Goal: Navigation & Orientation: Find specific page/section

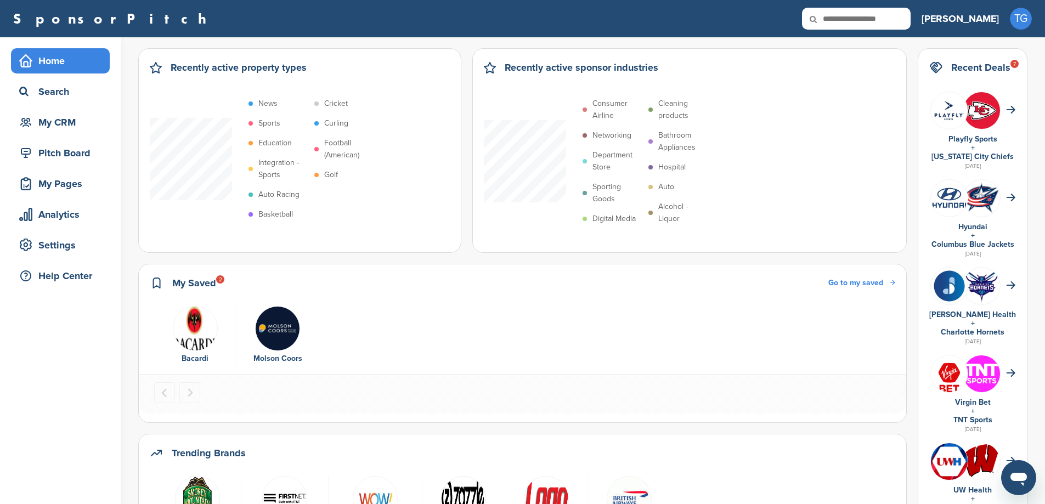
click at [72, 55] on div "Home" at bounding box center [62, 61] width 93 height 20
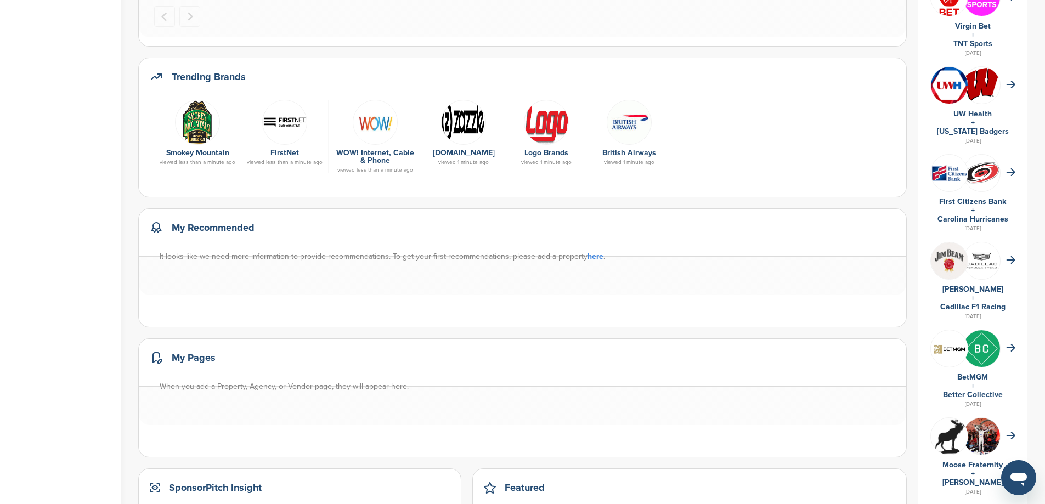
scroll to position [329, 0]
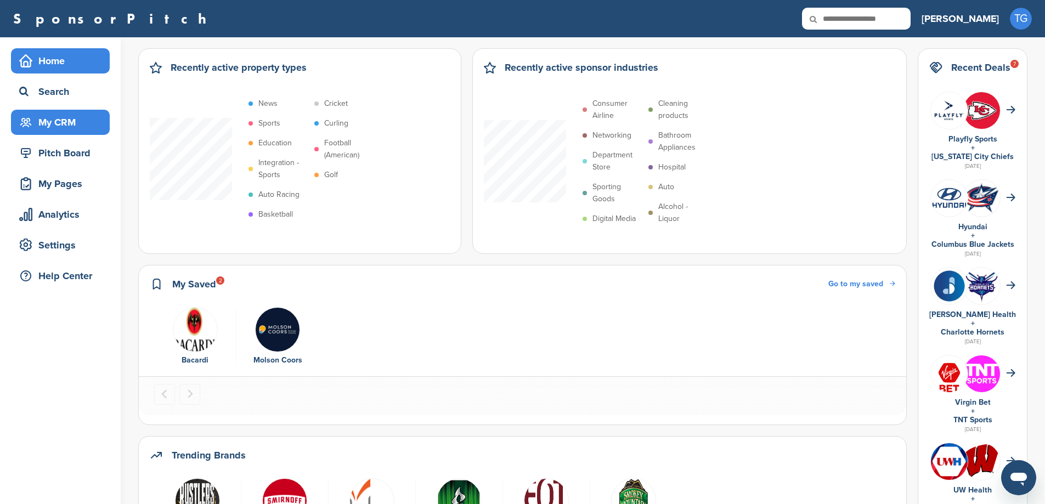
click at [63, 123] on div "My CRM" at bounding box center [62, 122] width 93 height 20
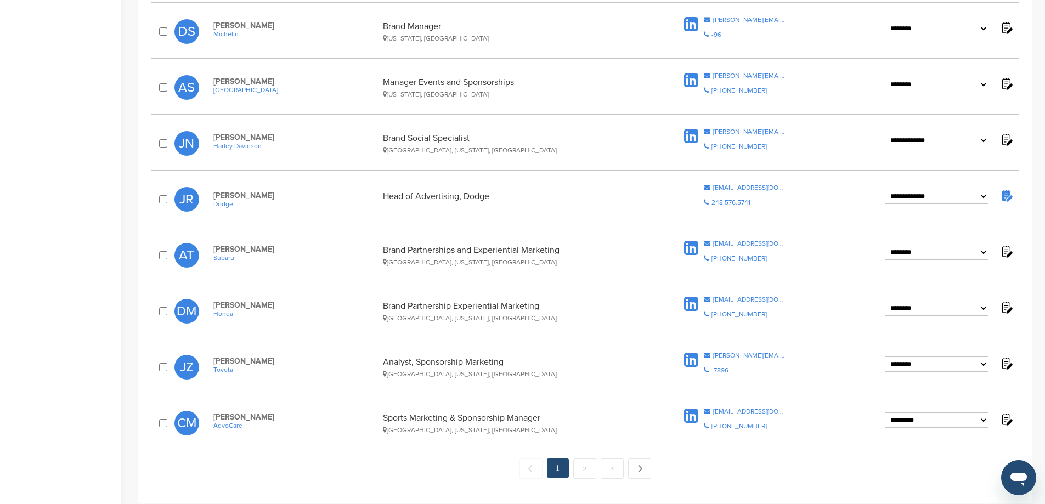
scroll to position [878, 0]
